Goal: Information Seeking & Learning: Check status

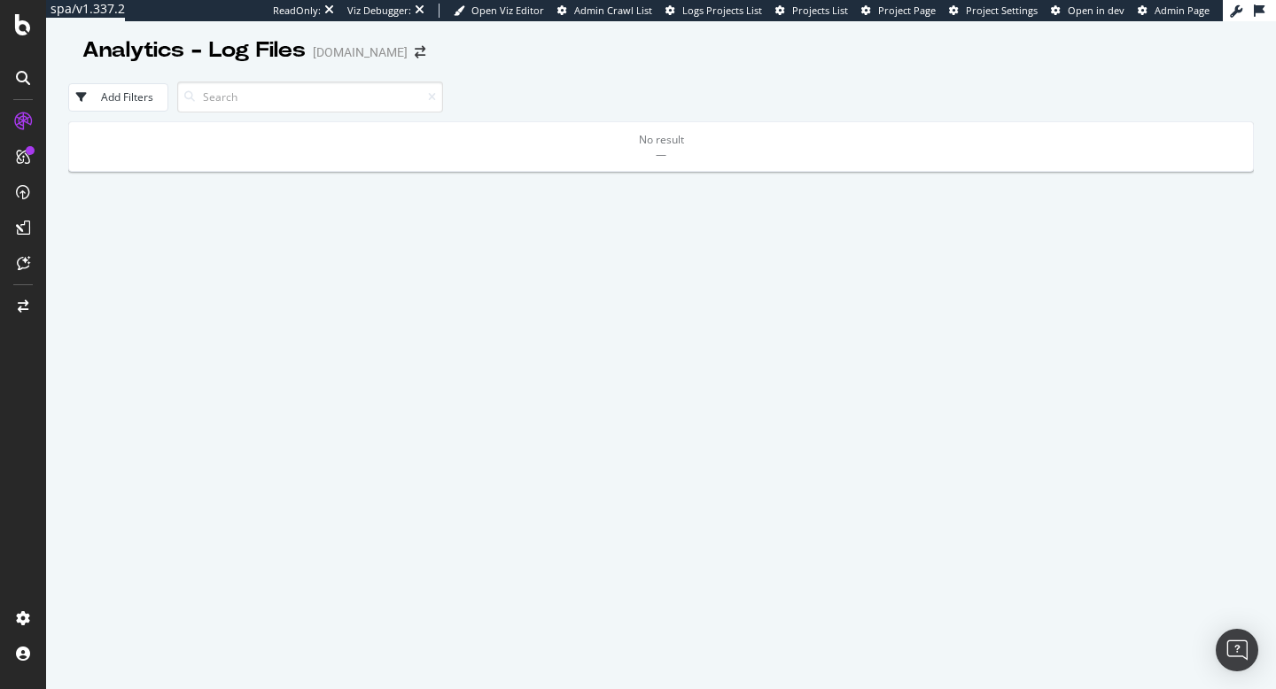
click at [626, 277] on div "No result —" at bounding box center [661, 455] width 1186 height 668
